Goal: Check status: Check status

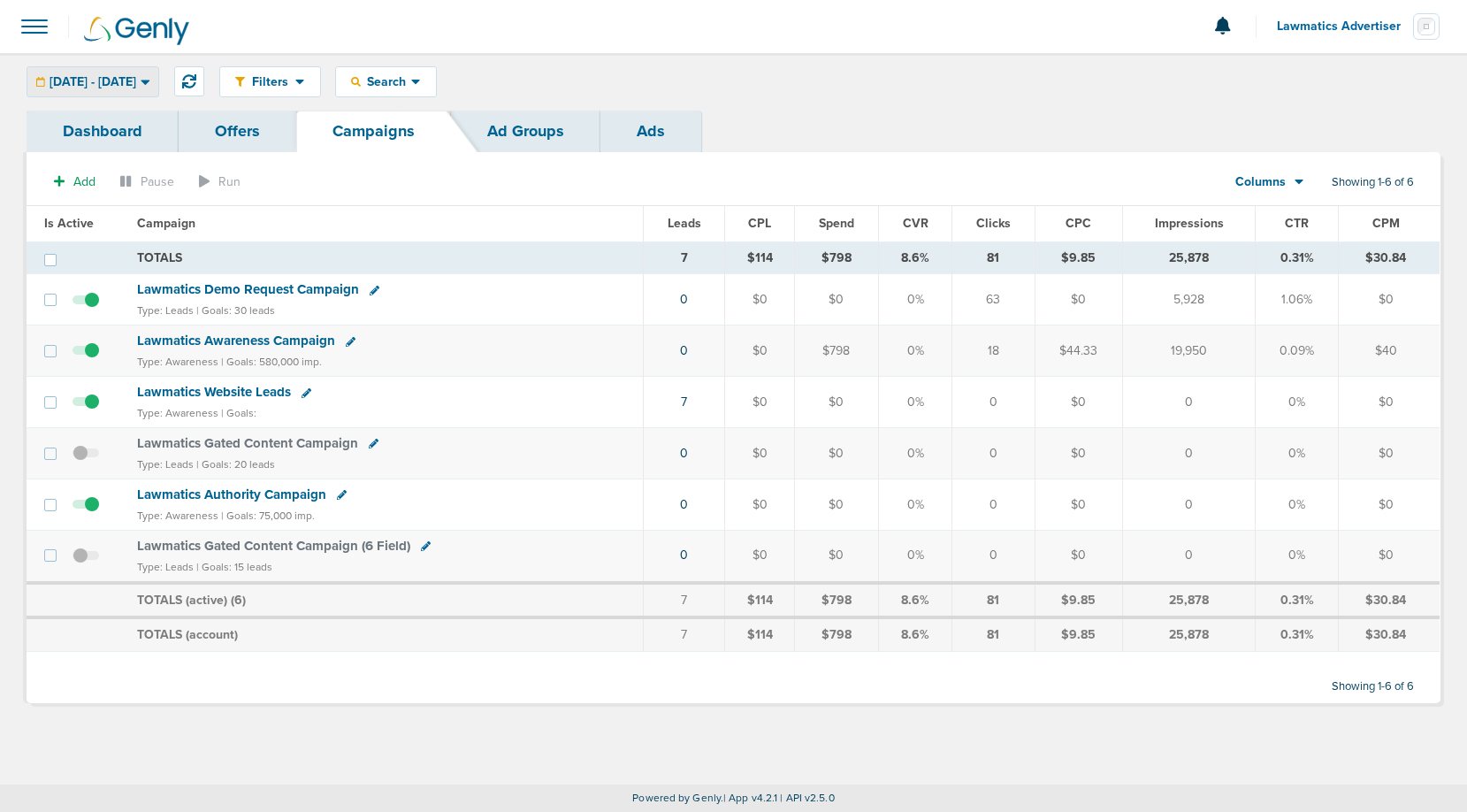
click at [132, 79] on span "[DATE] - [DATE]" at bounding box center [92, 82] width 87 height 13
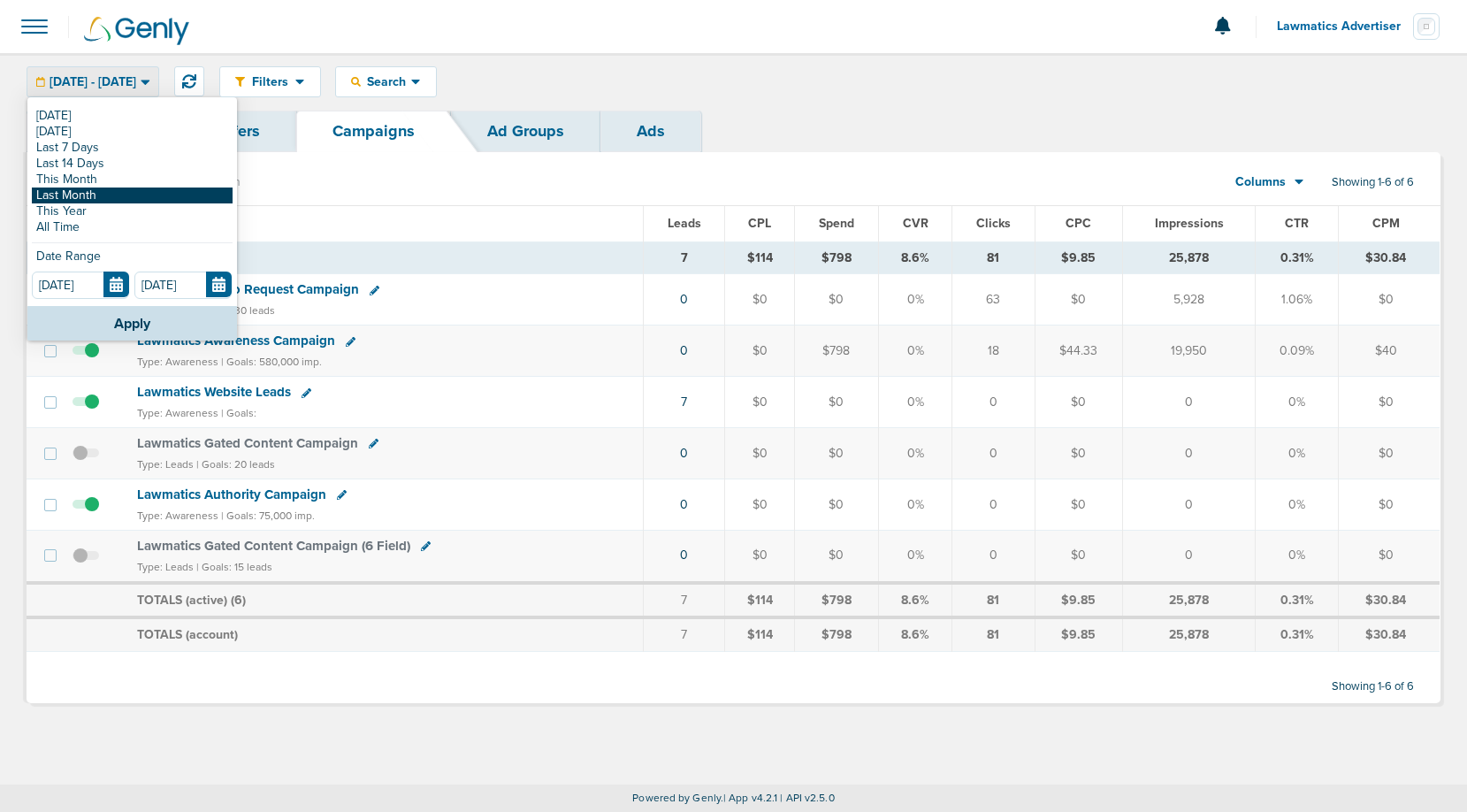
click at [98, 190] on link "Last Month" at bounding box center [132, 195] width 201 height 16
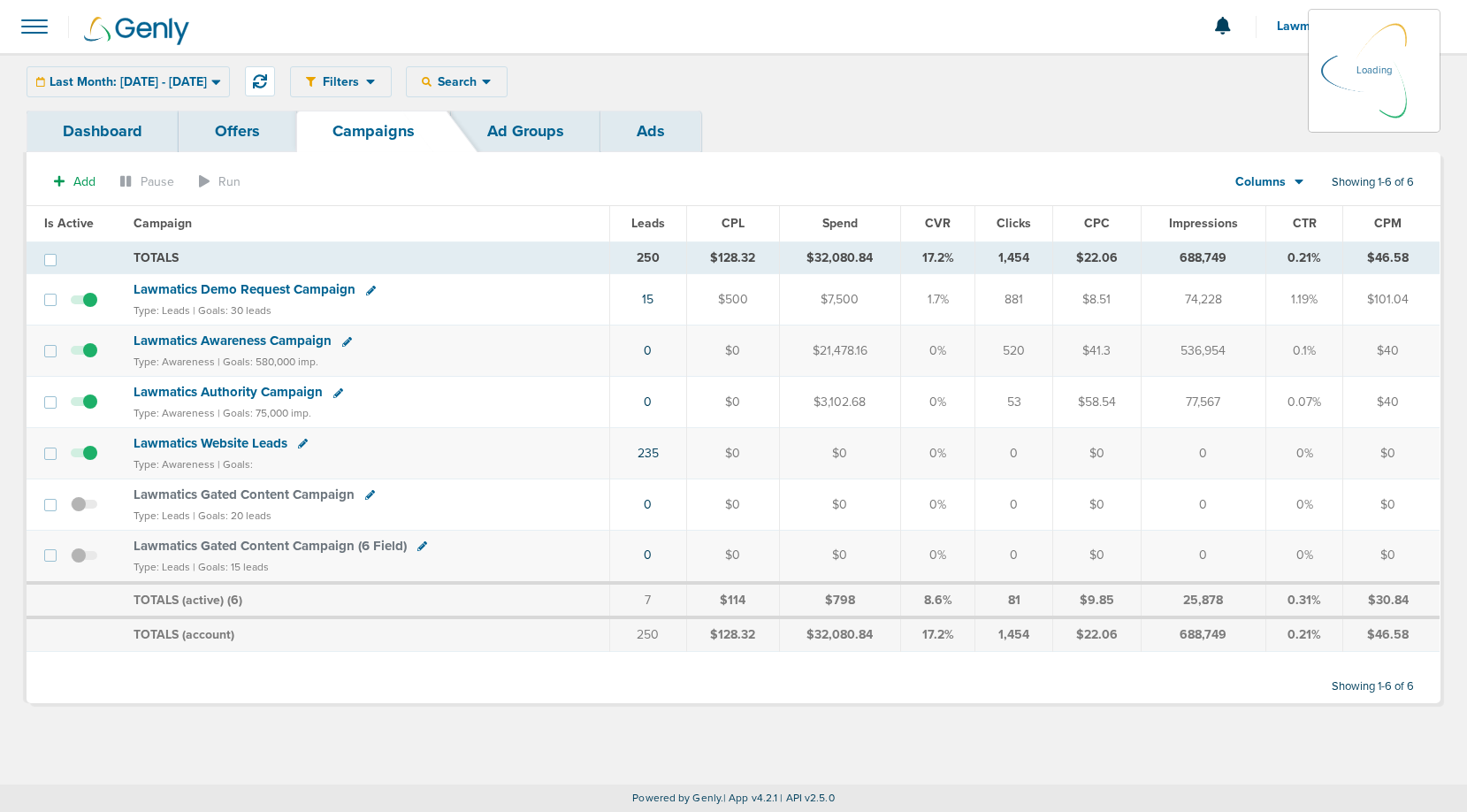
click at [1281, 182] on div "Columns Media Stats Sales Performance Custom" at bounding box center [1270, 182] width 124 height 34
click at [1295, 182] on icon at bounding box center [1299, 183] width 9 height 5
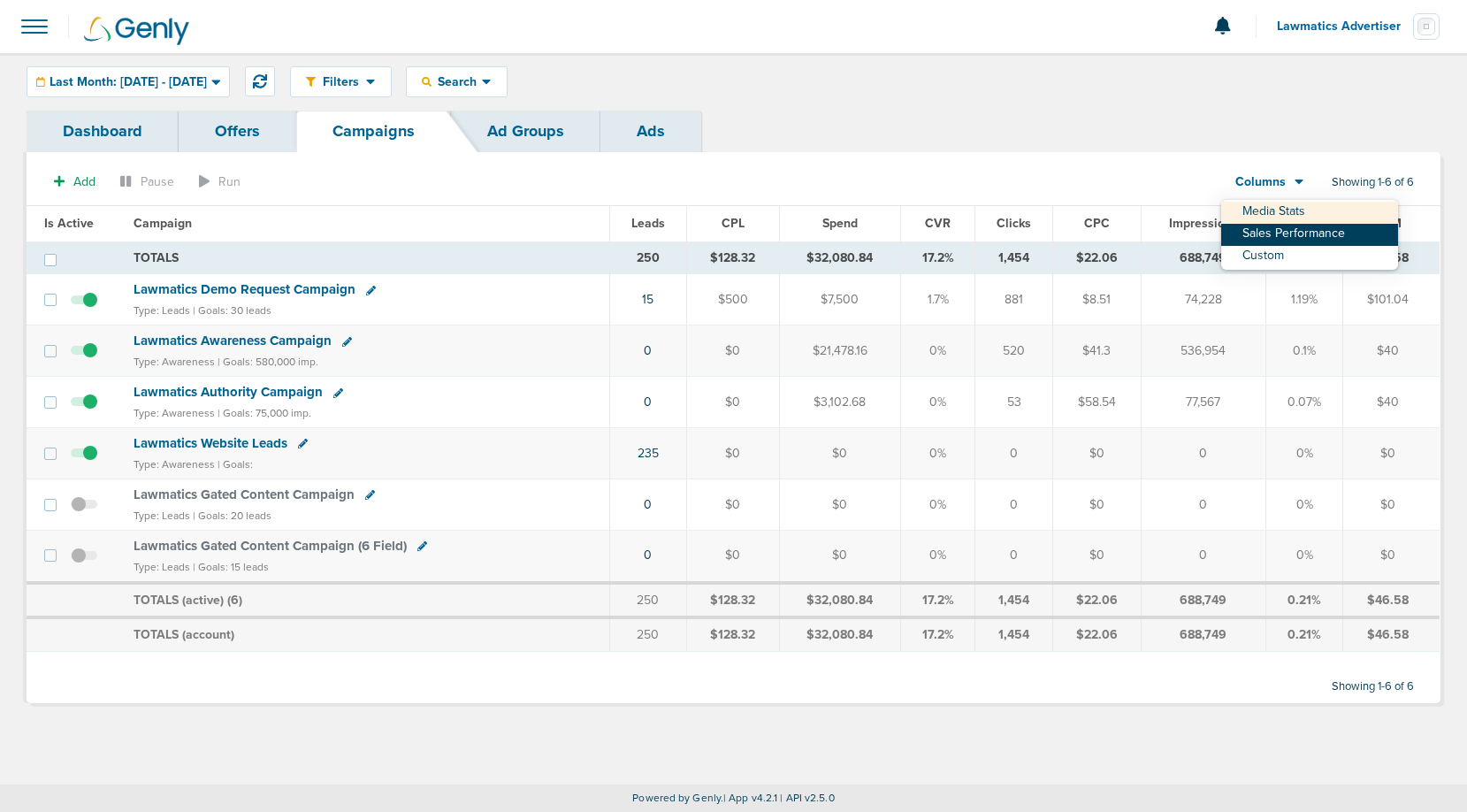
click at [1292, 228] on link "Sales Performance" at bounding box center [1310, 234] width 177 height 22
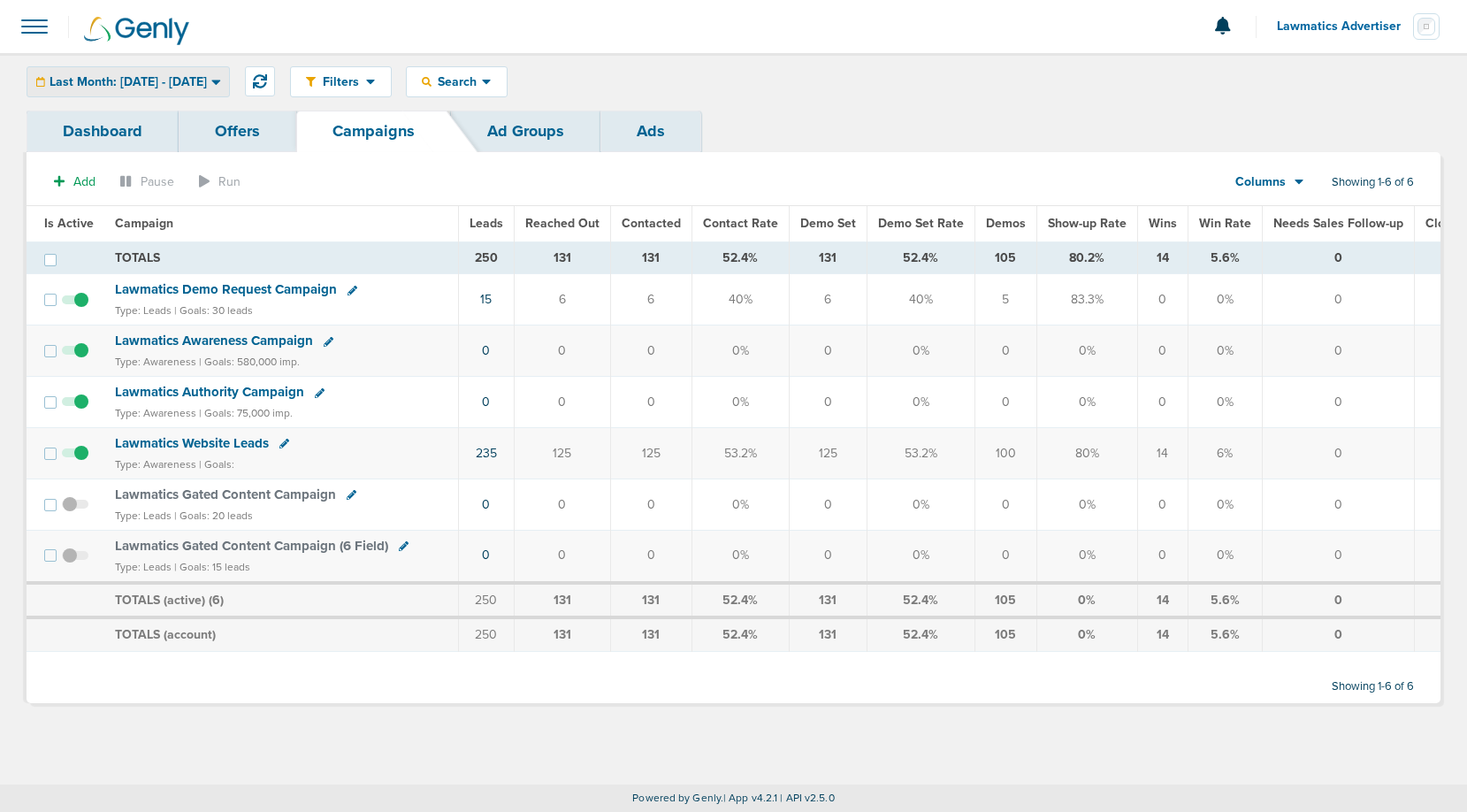
click at [177, 68] on div "Last Month: [DATE] - [DATE]" at bounding box center [128, 82] width 202 height 29
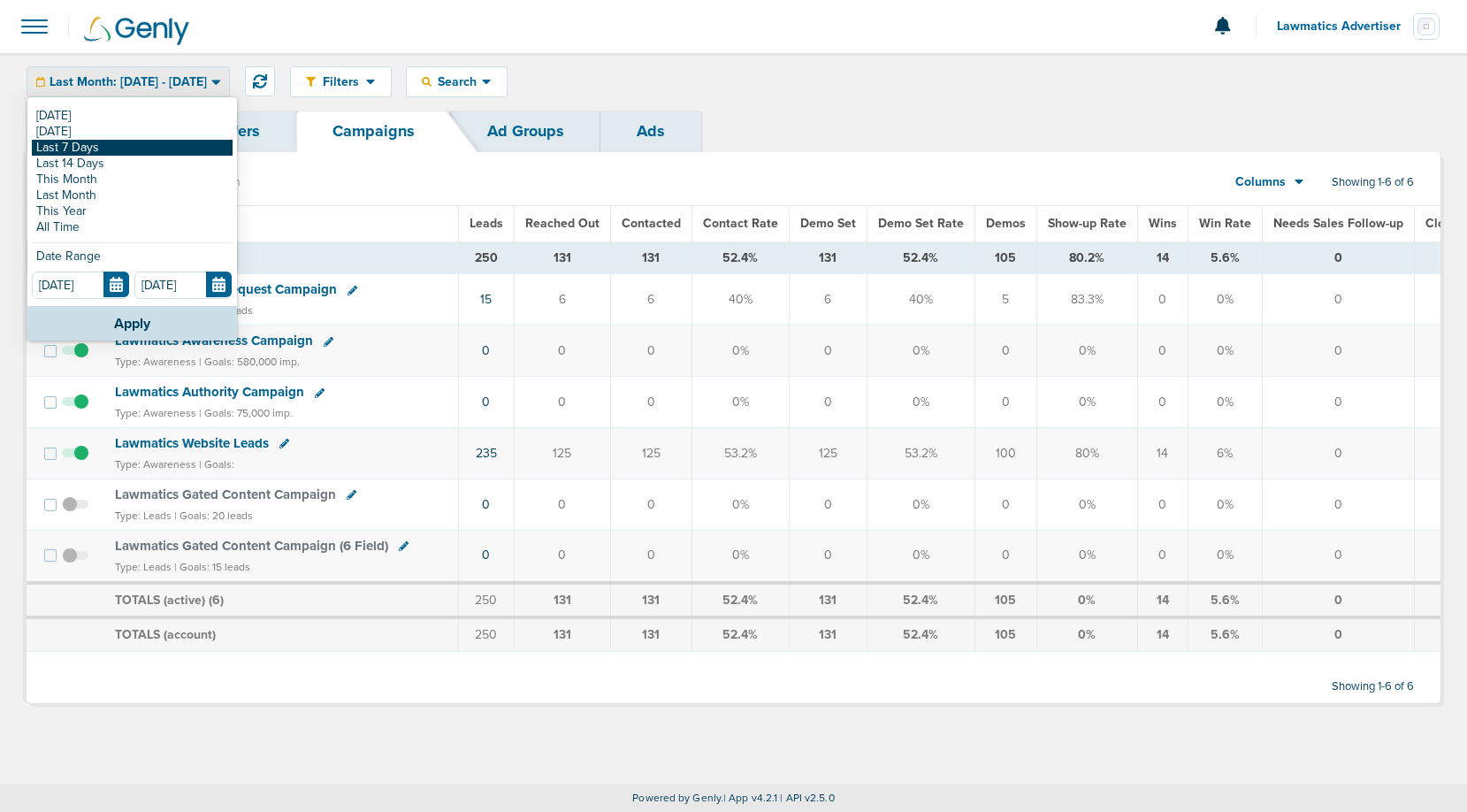
click at [137, 151] on link "Last 7 Days" at bounding box center [132, 147] width 201 height 16
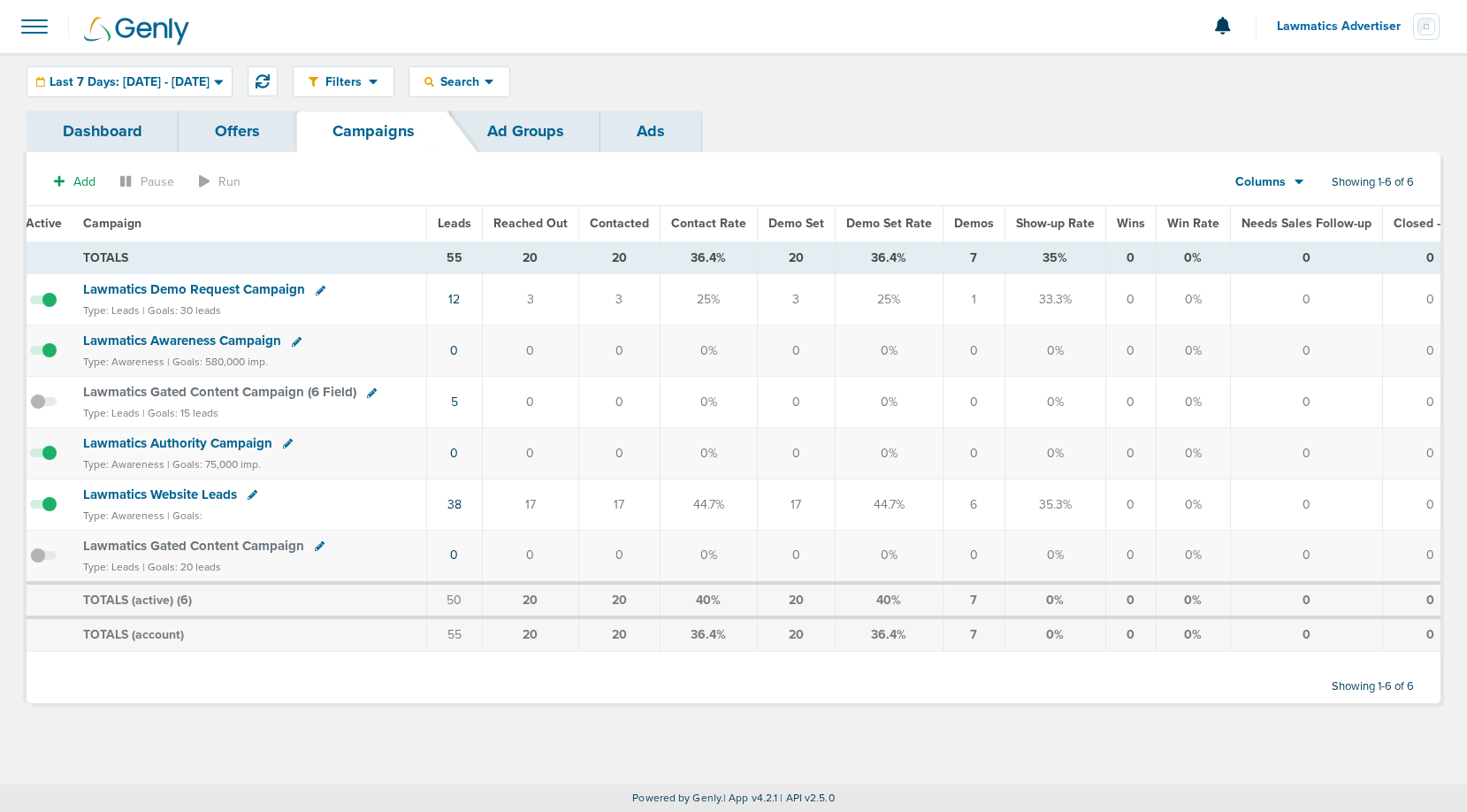
scroll to position [0, 28]
click at [210, 78] on span "Last 7 Days: [DATE] - [DATE]" at bounding box center [129, 82] width 160 height 13
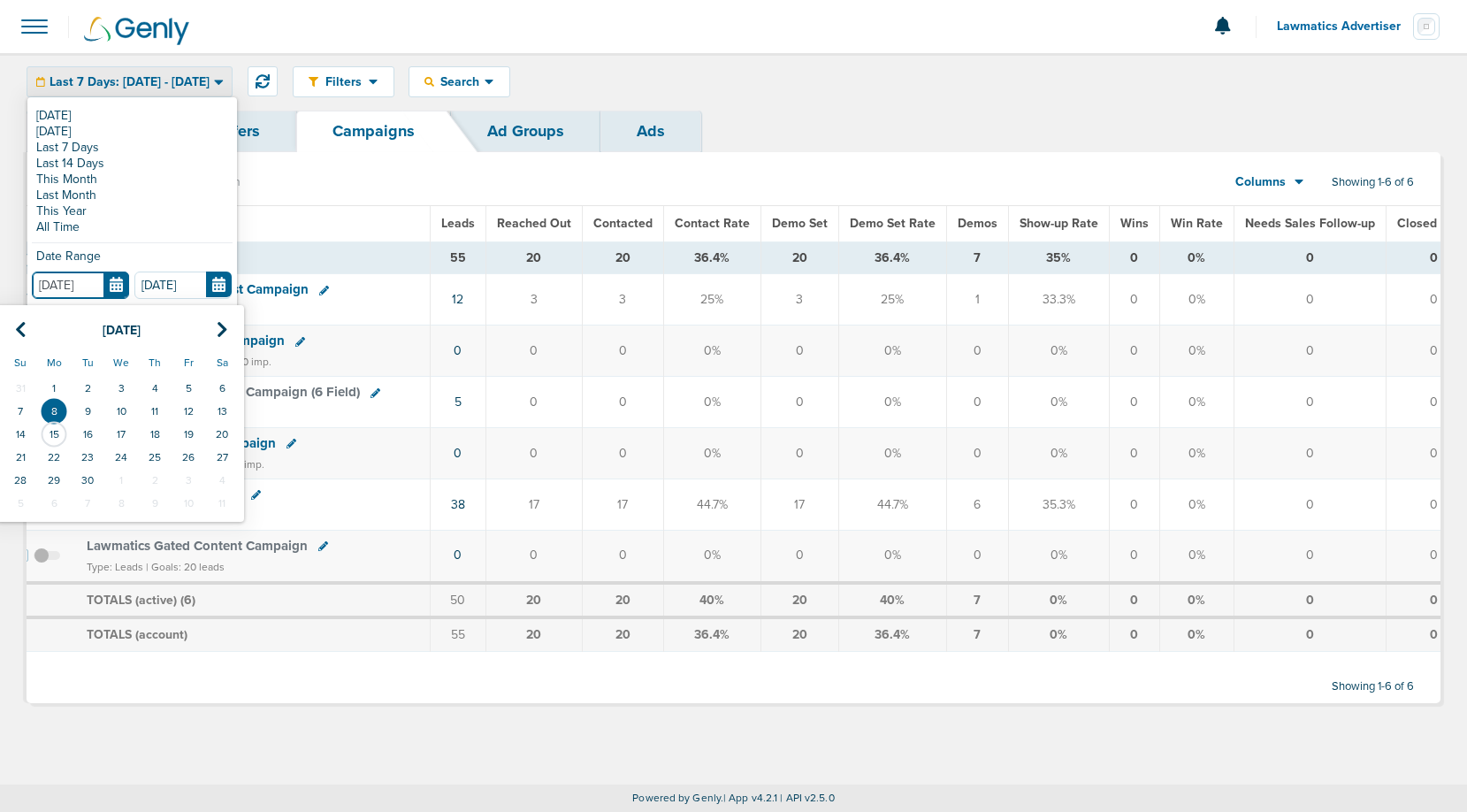
click at [118, 279] on input "[DATE]" at bounding box center [80, 286] width 98 height 27
click at [26, 329] on th at bounding box center [20, 330] width 34 height 36
click at [26, 329] on icon at bounding box center [20, 329] width 12 height 17
click at [26, 329] on th at bounding box center [20, 330] width 34 height 36
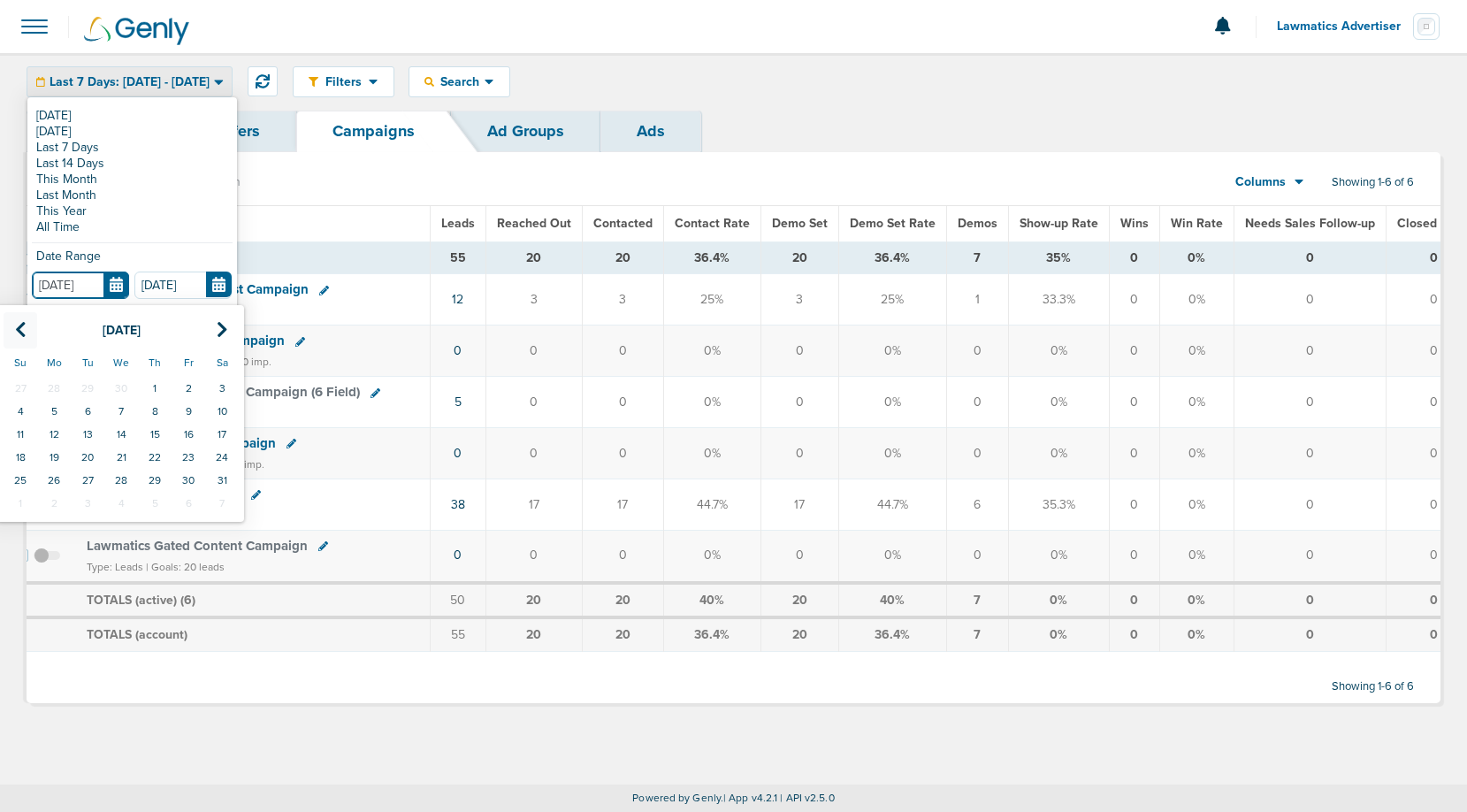
click at [26, 329] on th at bounding box center [20, 330] width 34 height 36
click at [25, 449] on td "20" at bounding box center [20, 457] width 34 height 23
type input "[DATE]"
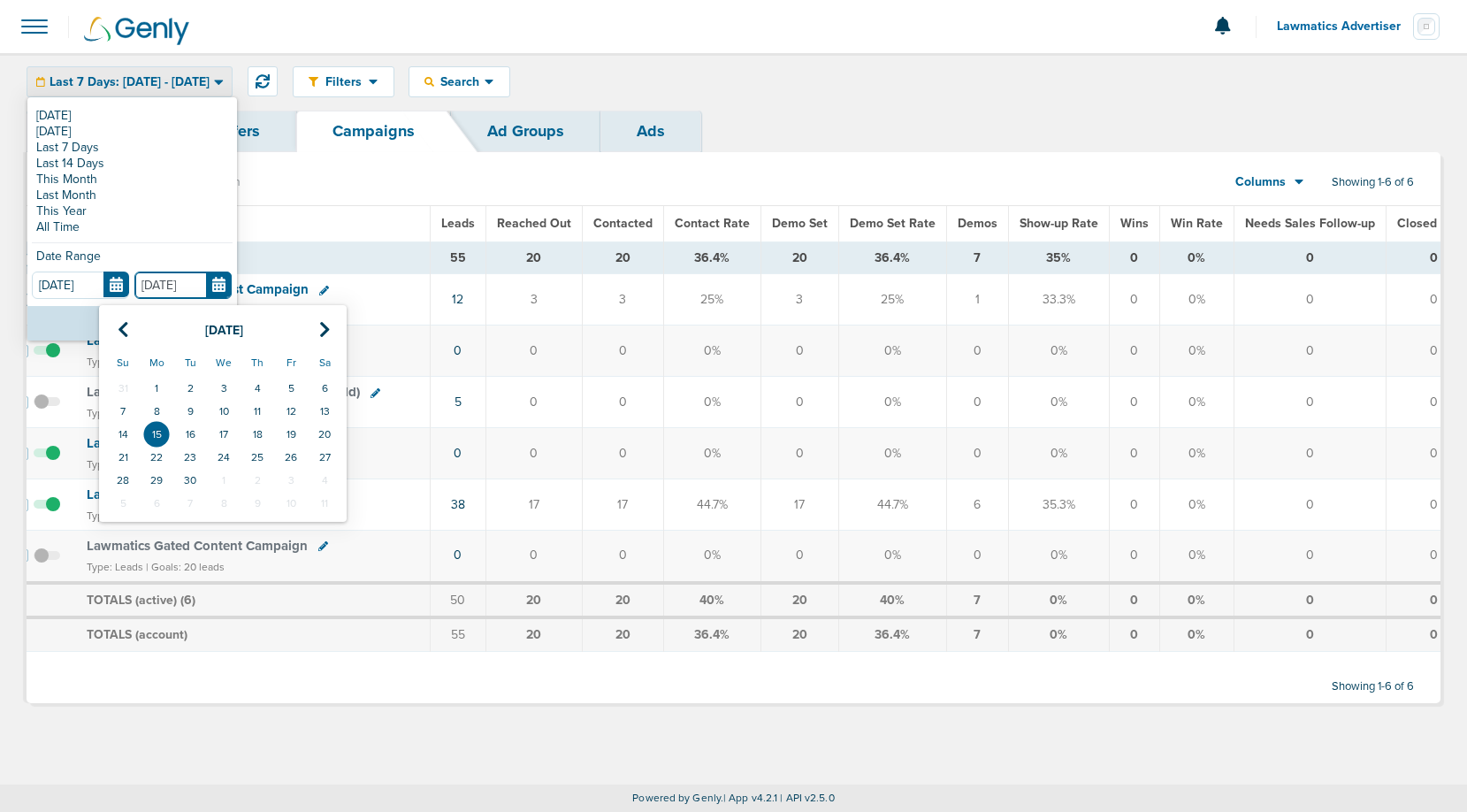
click at [219, 282] on input "[DATE]" at bounding box center [182, 286] width 98 height 27
